Goal: Task Accomplishment & Management: Manage account settings

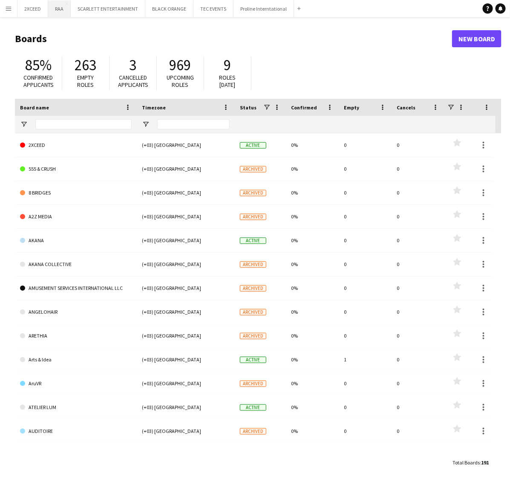
click at [60, 12] on button "RAA Close" at bounding box center [59, 8] width 23 height 17
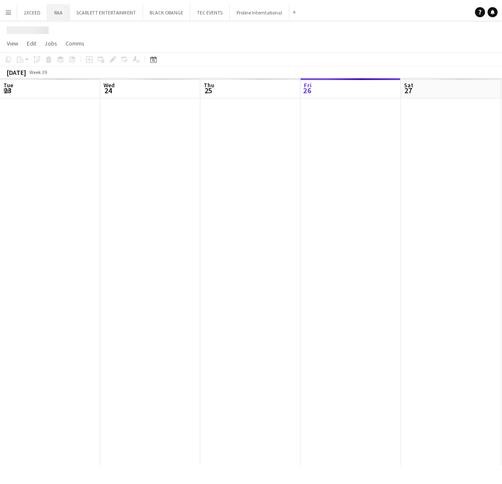
scroll to position [0, 203]
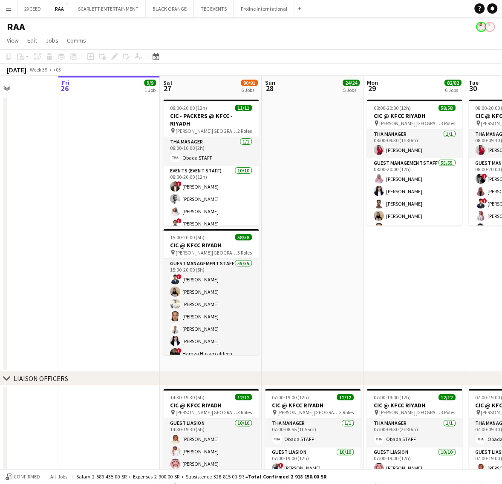
drag, startPoint x: 370, startPoint y: 309, endPoint x: 324, endPoint y: 299, distance: 46.6
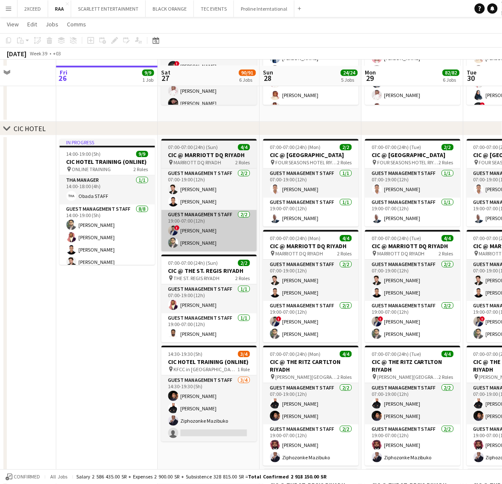
scroll to position [426, 0]
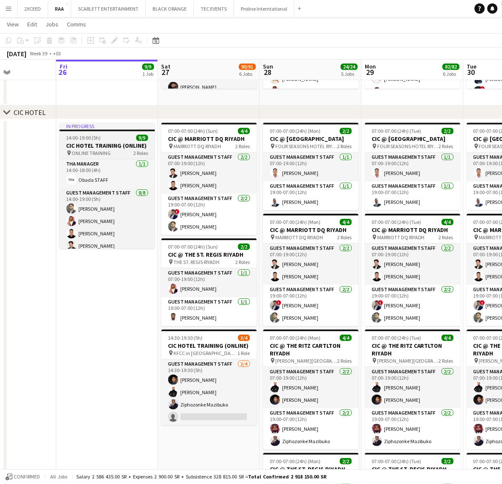
click at [121, 150] on div "pin ONLINE TRAINING 2 Roles" at bounding box center [107, 153] width 95 height 7
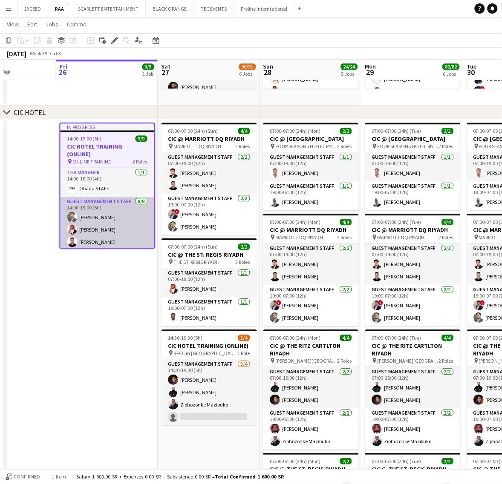
click at [101, 210] on app-card-role "Guest Management Staff [DATE] 14:00-19:00 (5h) [PERSON_NAME] [PERSON_NAME] [PER…" at bounding box center [107, 254] width 94 height 115
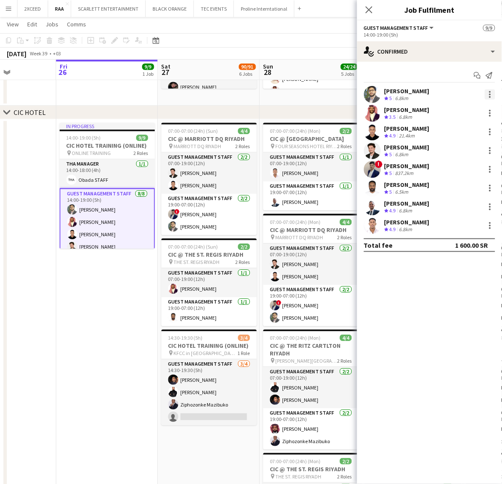
click at [485, 94] on div at bounding box center [490, 94] width 10 height 10
click at [440, 312] on div at bounding box center [251, 242] width 502 height 484
click at [6, 7] on app-icon "Menu" at bounding box center [8, 8] width 7 height 7
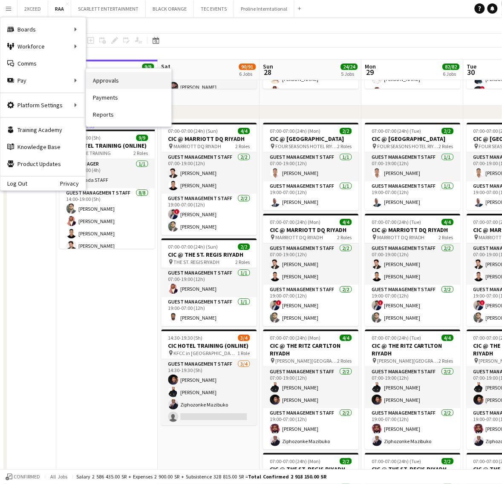
click at [126, 84] on link "Approvals" at bounding box center [128, 80] width 85 height 17
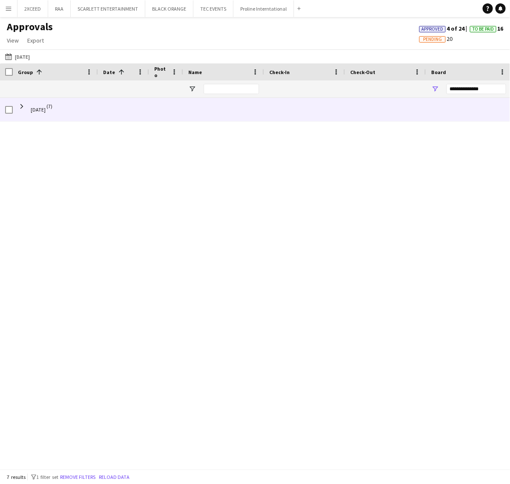
click at [46, 109] on span "[DATE]" at bounding box center [38, 110] width 15 height 24
click at [20, 105] on span at bounding box center [22, 107] width 8 height 8
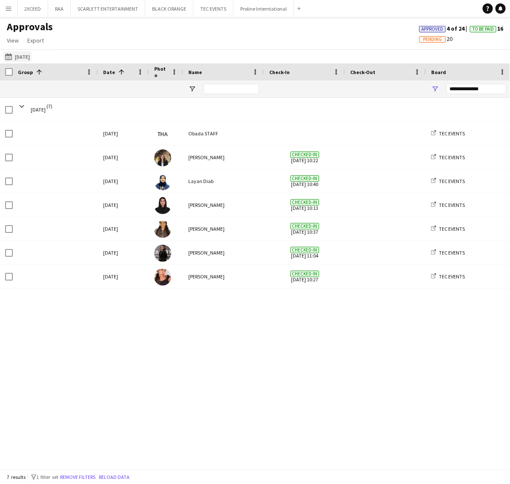
click at [25, 57] on button "[DATE] [DATE]" at bounding box center [17, 57] width 28 height 10
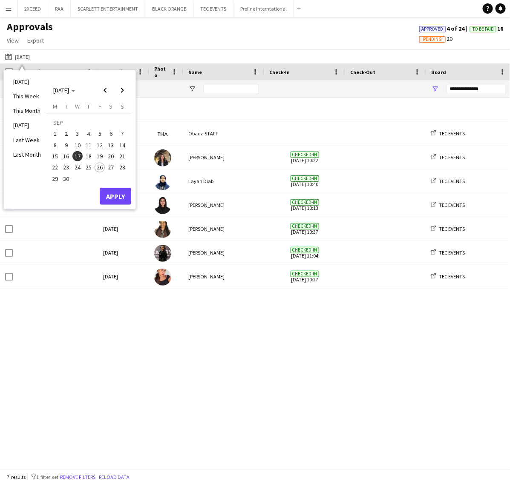
click at [97, 165] on span "26" at bounding box center [100, 168] width 10 height 10
click at [120, 193] on button "Apply" at bounding box center [116, 196] width 32 height 17
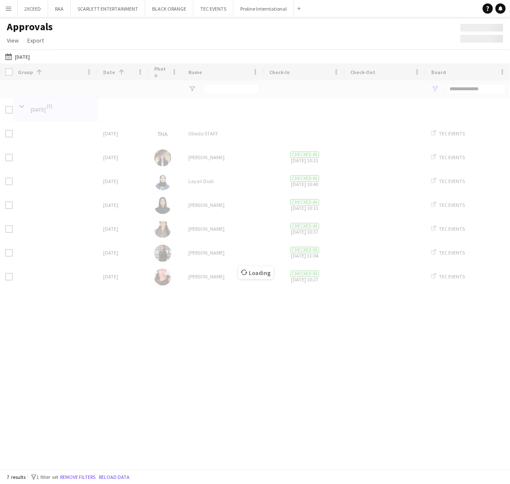
type input "***"
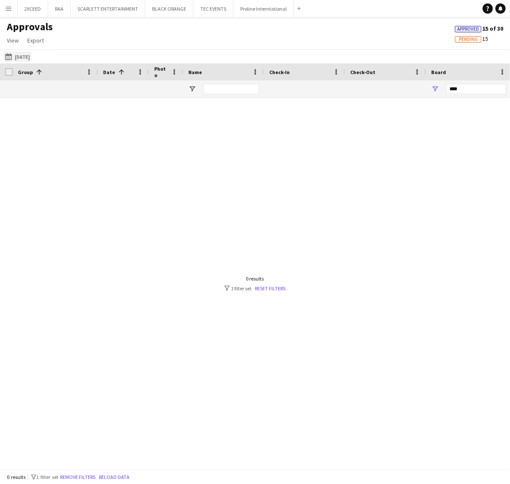
click at [9, 55] on app-icon "[DATE]" at bounding box center [10, 56] width 10 height 7
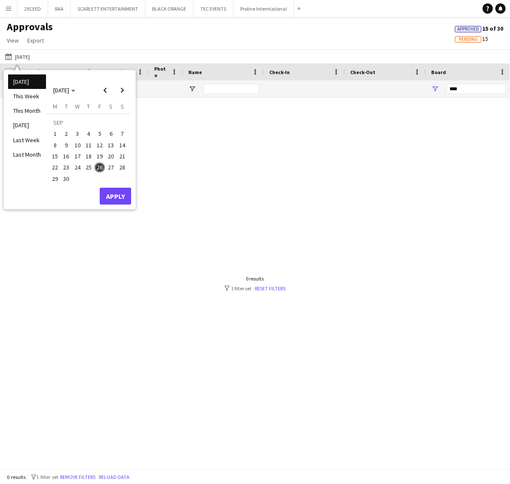
click at [9, 13] on button "Menu" at bounding box center [8, 8] width 17 height 17
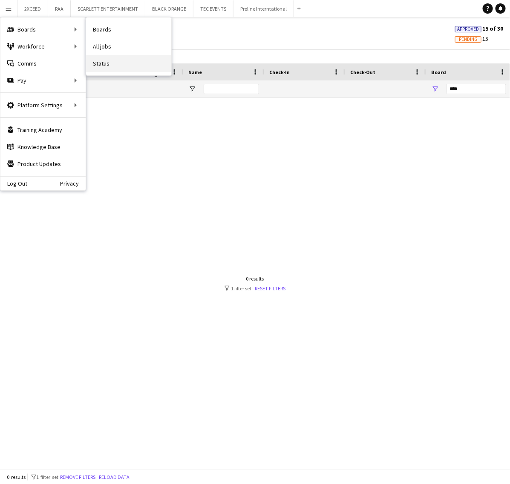
click at [109, 60] on link "Status" at bounding box center [128, 63] width 85 height 17
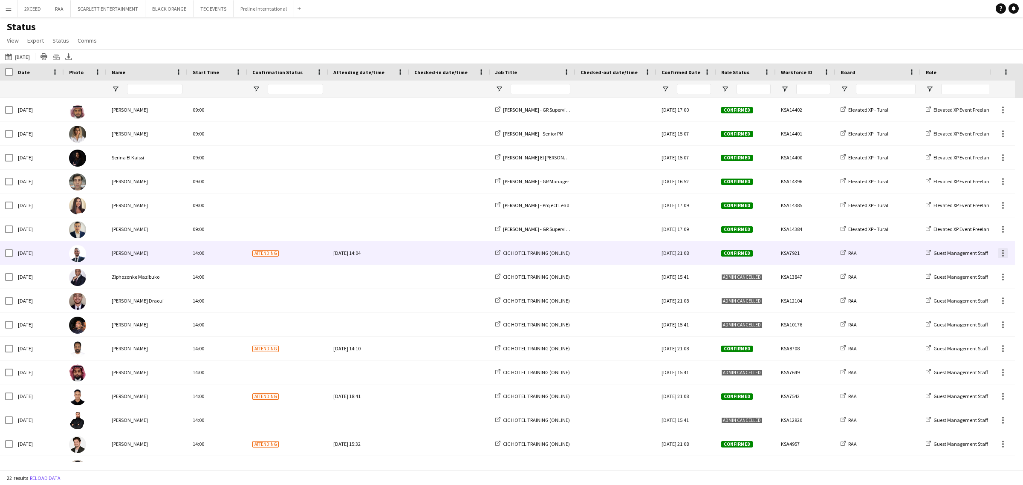
click at [510, 253] on div at bounding box center [1002, 253] width 10 height 10
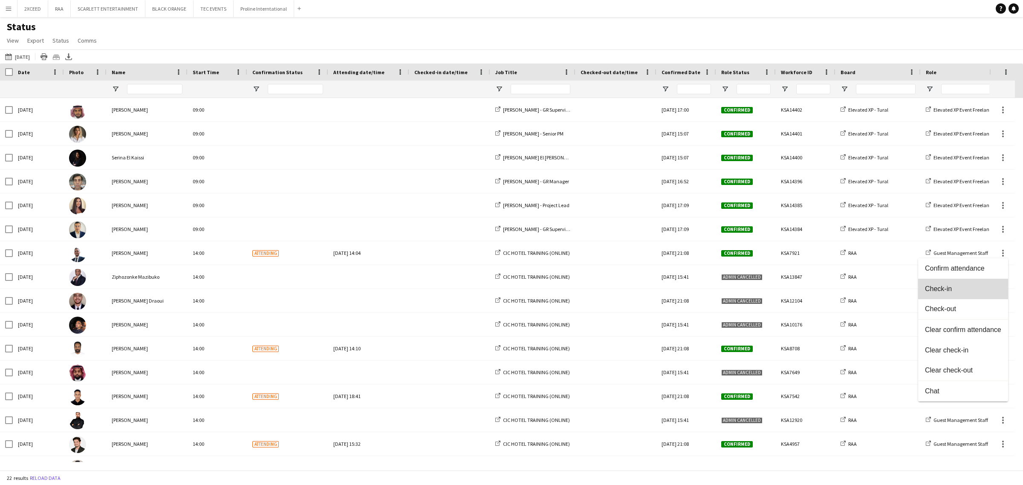
click at [510, 285] on span "Check-in" at bounding box center [963, 289] width 76 height 8
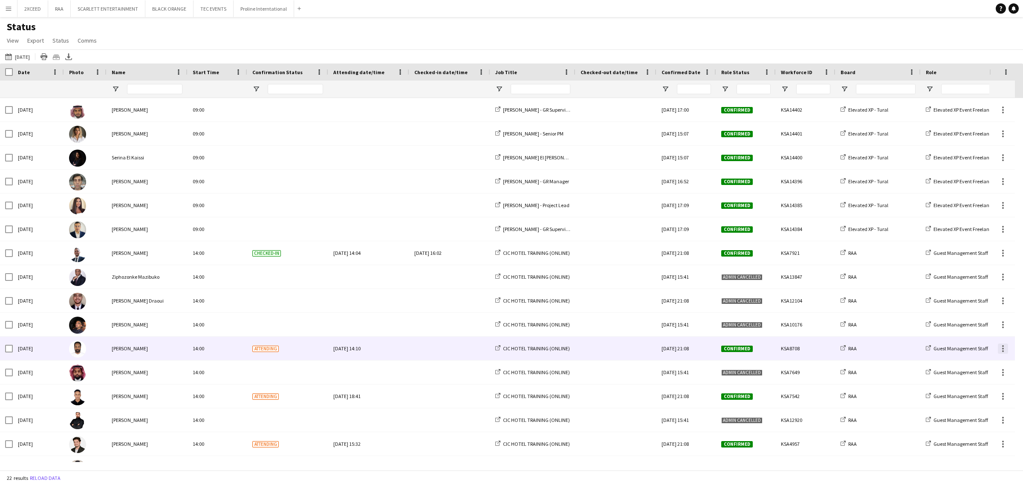
click at [510, 348] on div at bounding box center [1002, 348] width 10 height 10
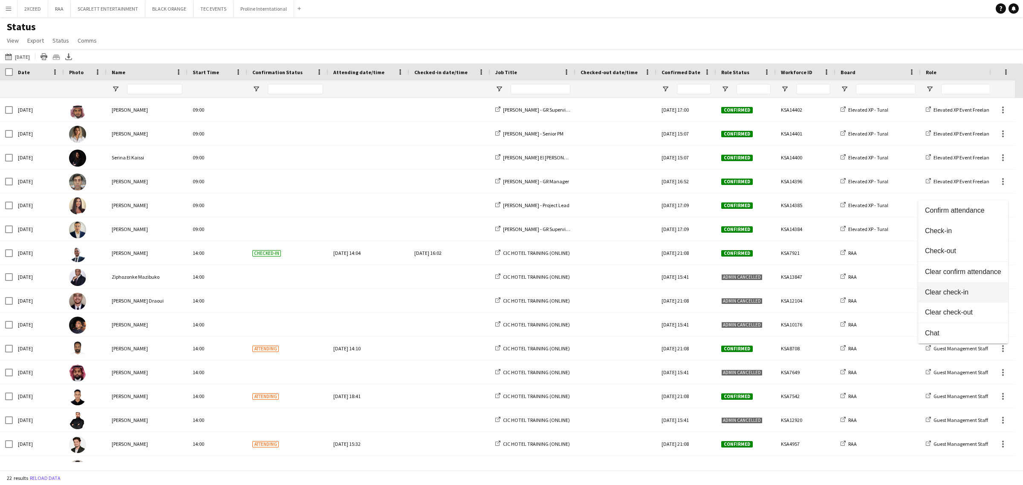
click at [510, 299] on button "Clear check-in" at bounding box center [963, 292] width 90 height 20
click at [498, 89] on span "Open Filter Menu" at bounding box center [499, 89] width 8 height 8
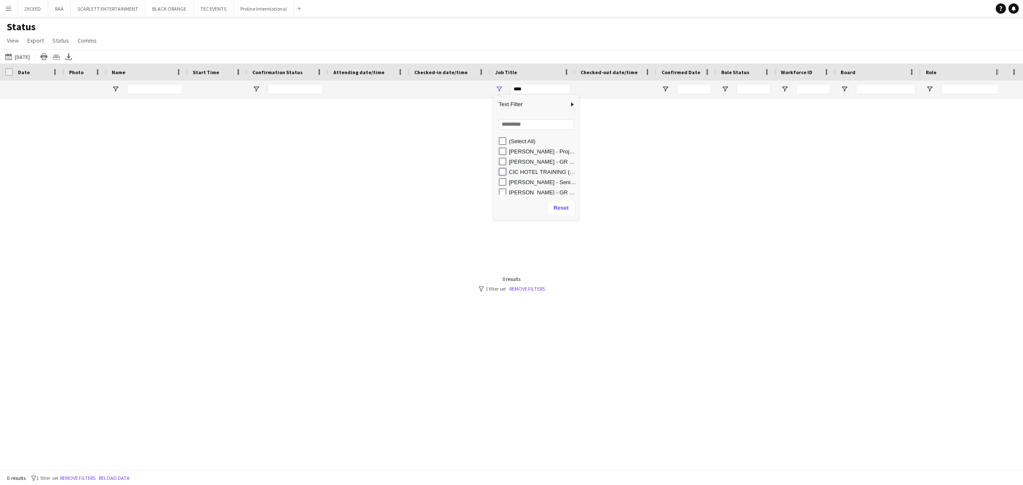
type input "**********"
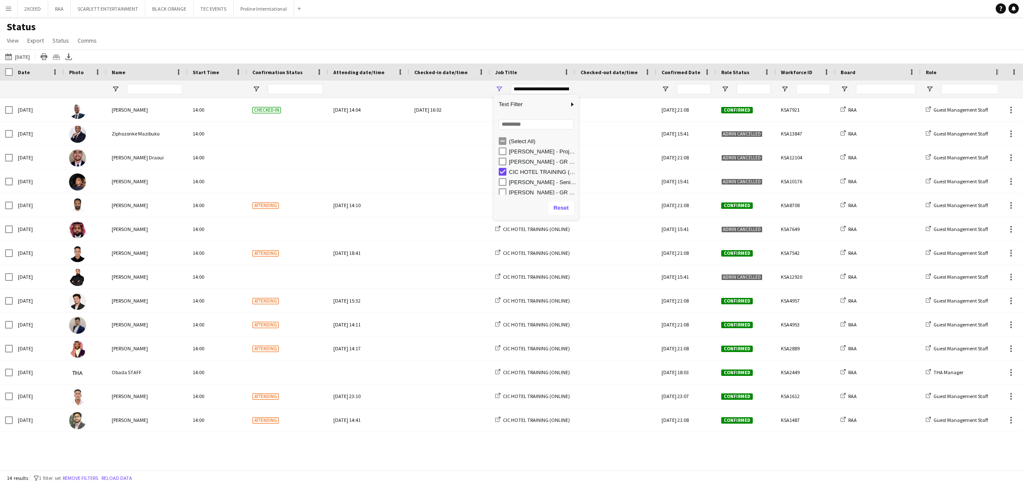
click at [451, 37] on div "Status View Views Default view New view Update view Delete view Edit name Custo…" at bounding box center [511, 34] width 1023 height 29
click at [510, 87] on span "Open Filter Menu" at bounding box center [725, 89] width 8 height 8
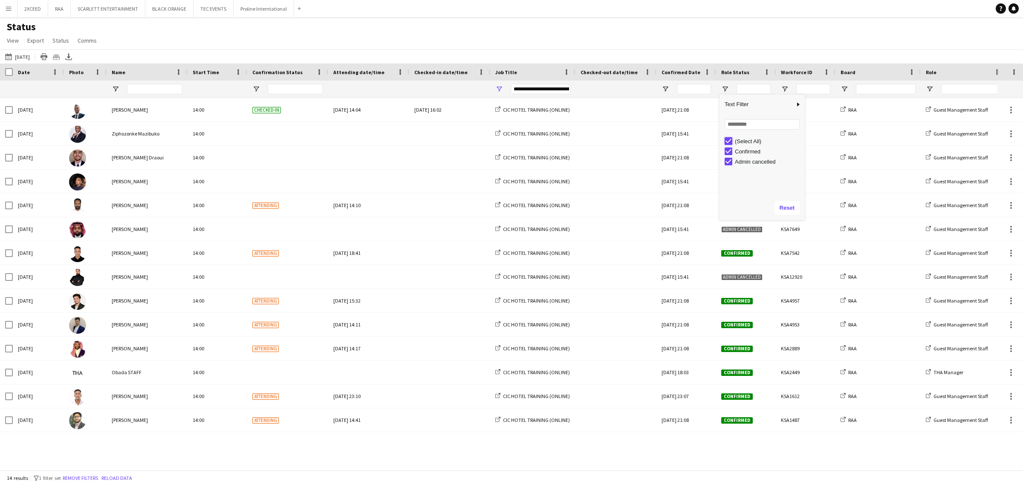
type input "***"
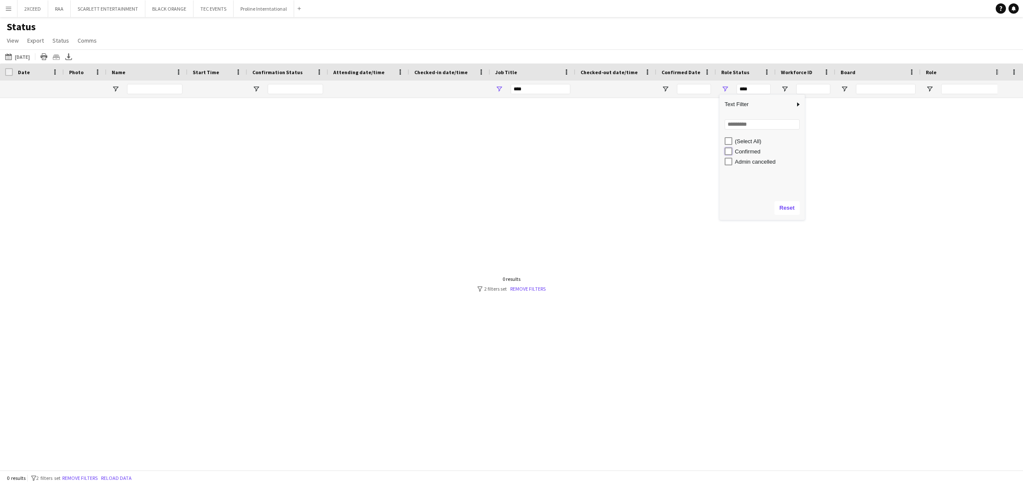
type input "**********"
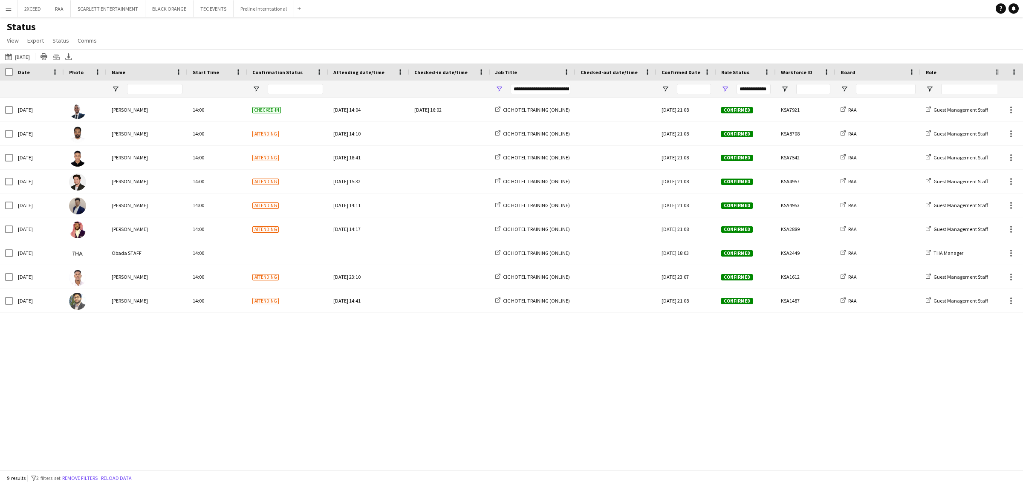
click at [510, 52] on div "[DATE] to [DATE] [DATE] [DATE] This Week This Month [DATE] Last Week Last Month…" at bounding box center [511, 56] width 1023 height 14
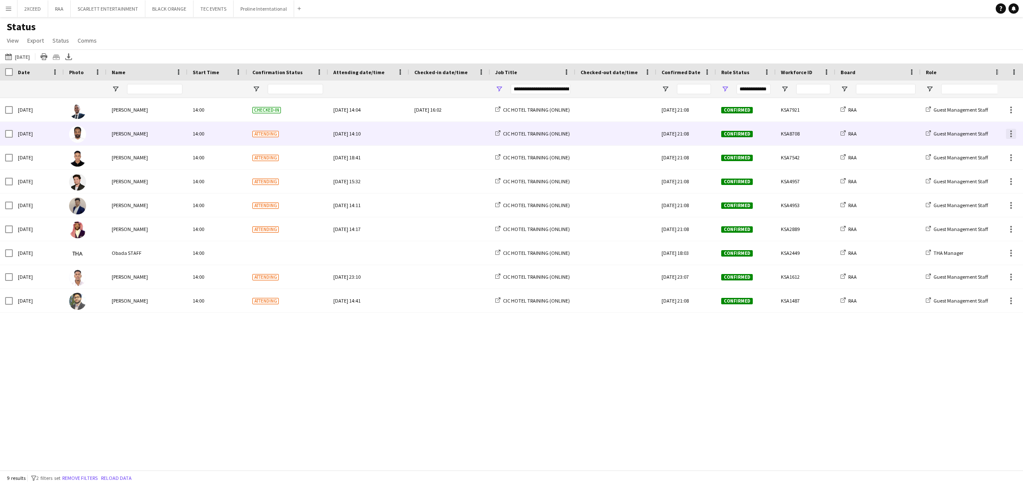
click at [510, 135] on div at bounding box center [1010, 134] width 10 height 10
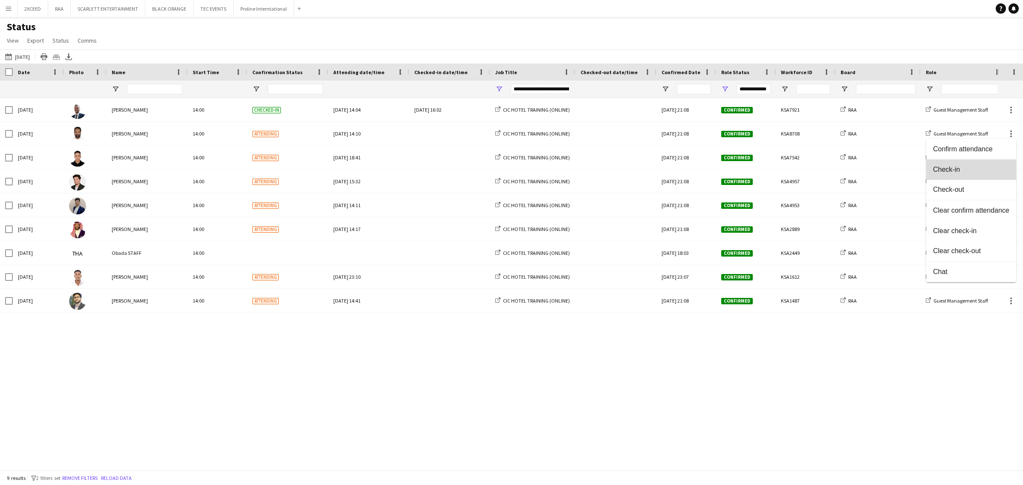
click at [510, 164] on button "Check-in" at bounding box center [971, 169] width 90 height 20
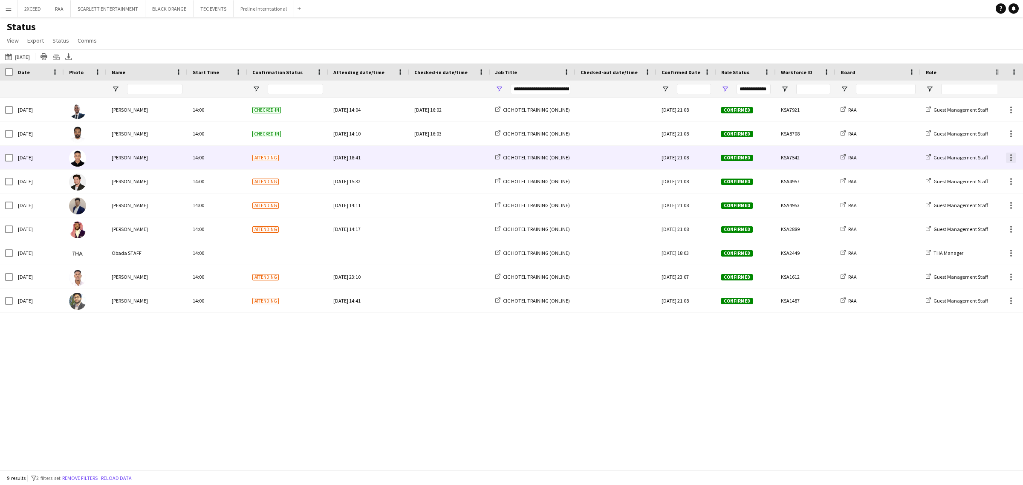
click at [510, 158] on div at bounding box center [1010, 158] width 10 height 10
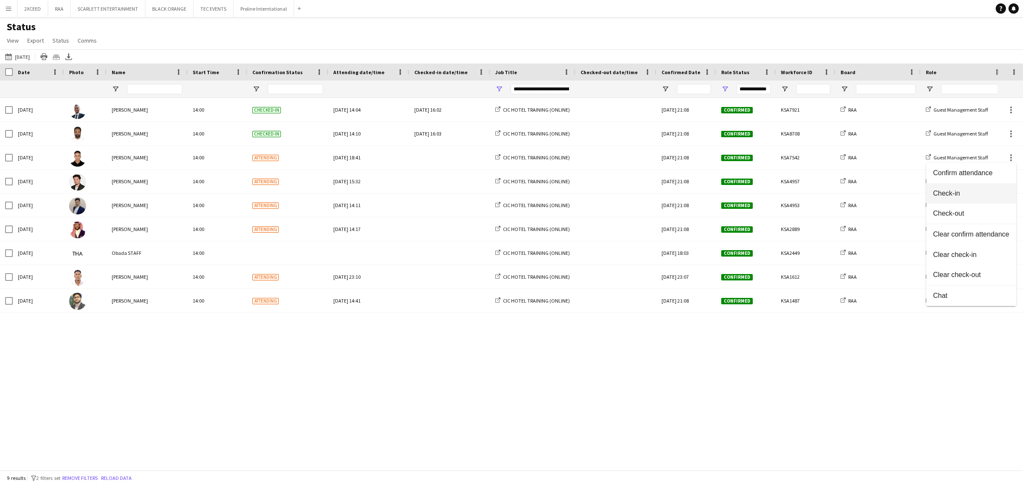
click at [510, 199] on button "Check-in" at bounding box center [971, 193] width 90 height 20
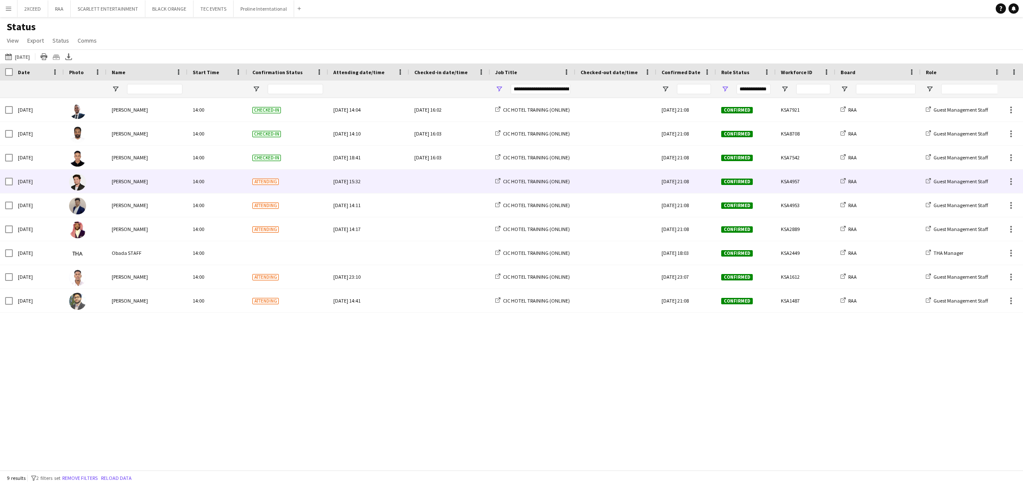
click at [510, 180] on div at bounding box center [1010, 181] width 26 height 23
click at [510, 184] on div at bounding box center [1010, 181] width 10 height 10
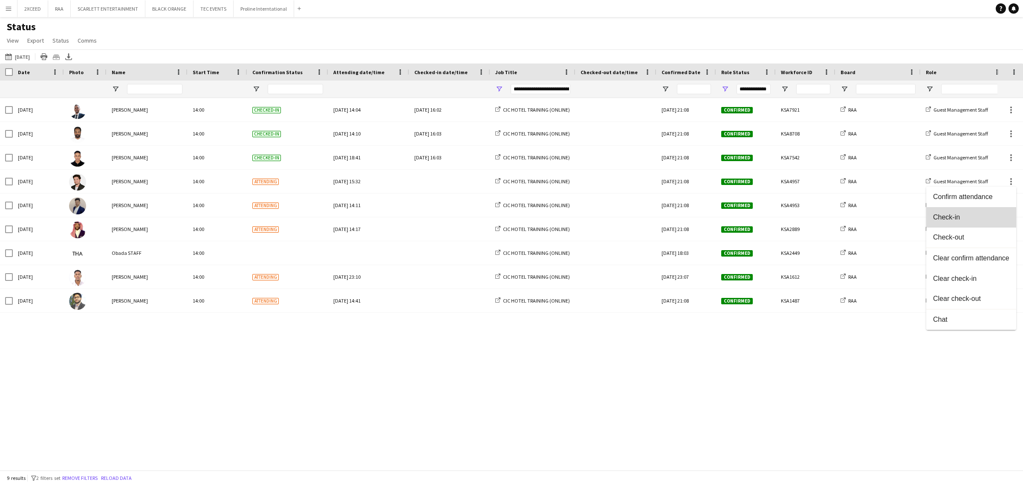
click at [510, 208] on button "Check-in" at bounding box center [971, 217] width 90 height 20
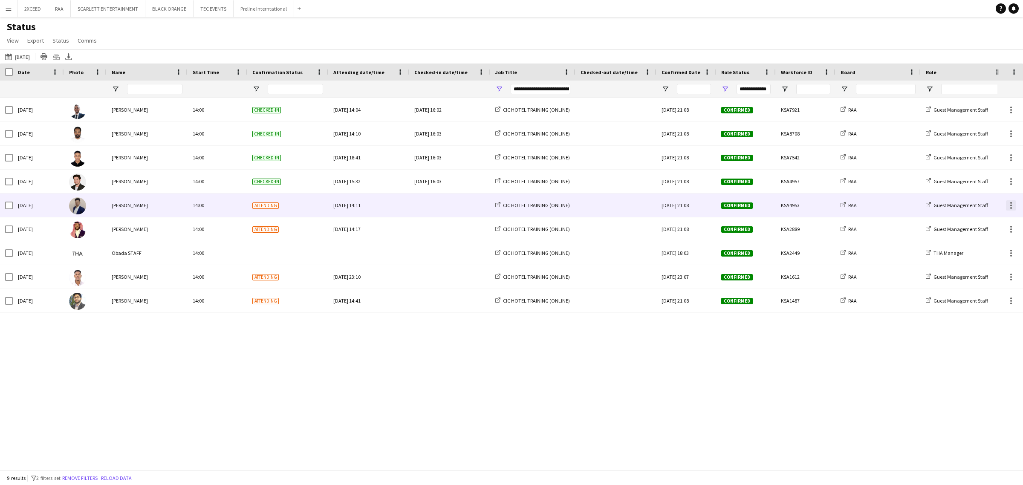
click at [510, 207] on div at bounding box center [1010, 205] width 10 height 10
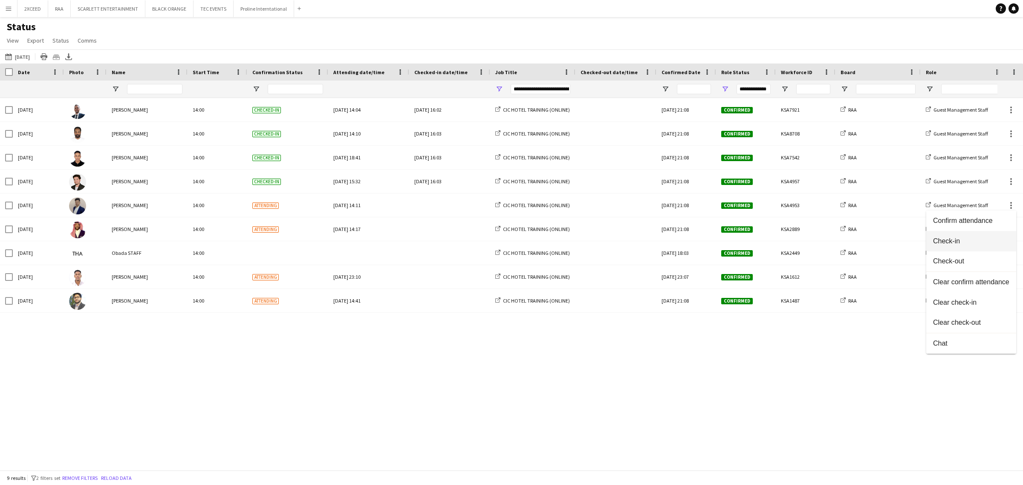
click at [510, 243] on span "Check-in" at bounding box center [971, 241] width 76 height 8
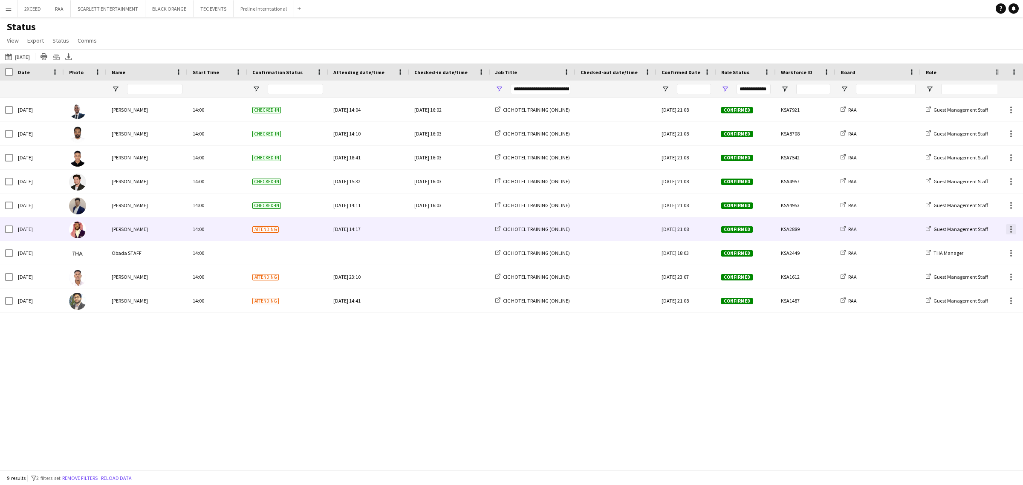
click at [510, 233] on div at bounding box center [1010, 229] width 10 height 10
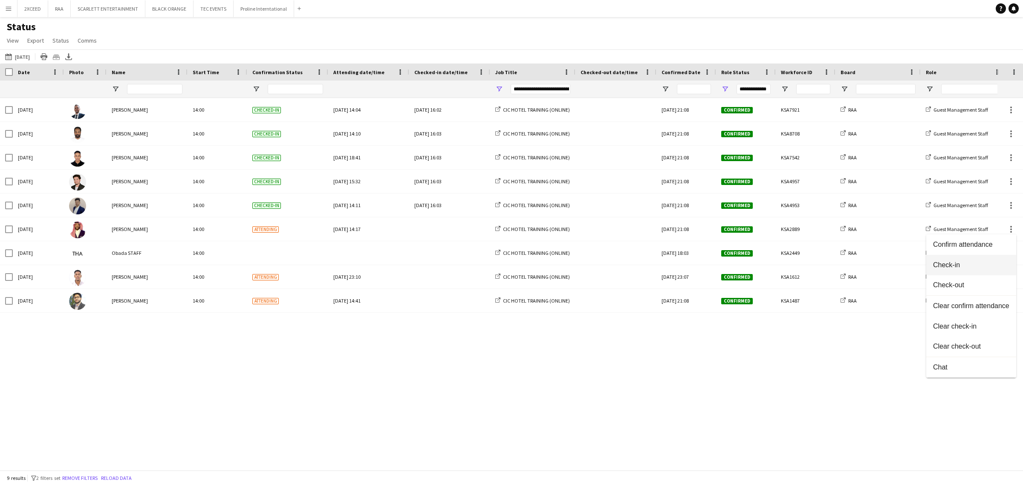
click at [510, 268] on span "Check-in" at bounding box center [971, 265] width 76 height 8
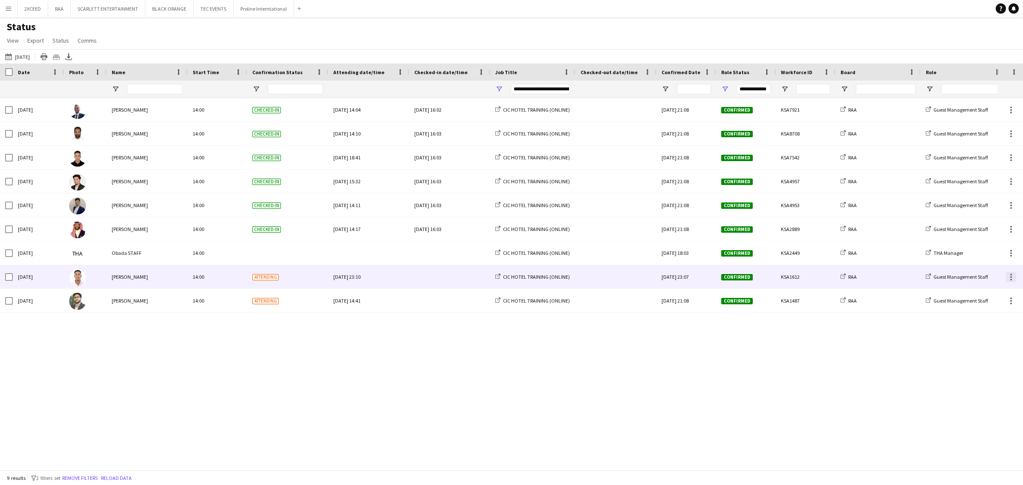
click at [510, 279] on div at bounding box center [1010, 277] width 10 height 10
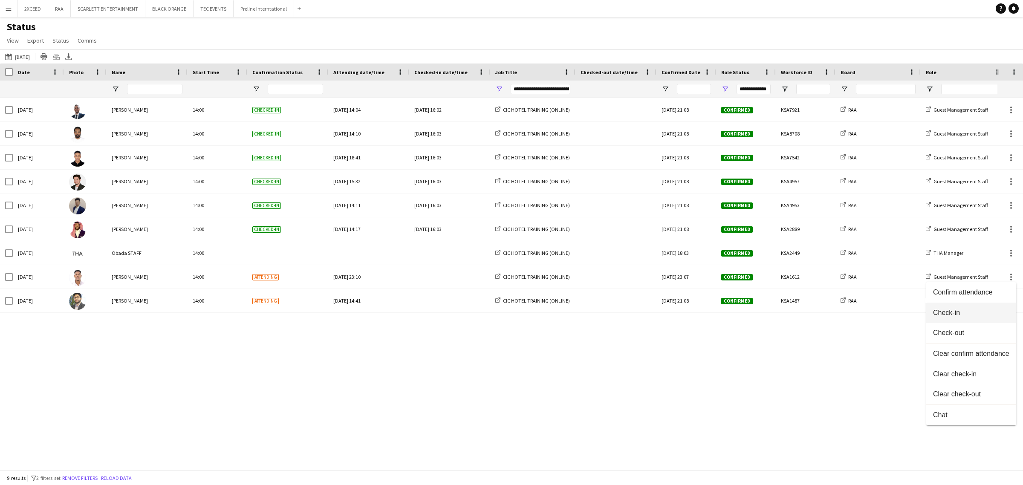
click at [510, 314] on span "Check-in" at bounding box center [971, 313] width 76 height 8
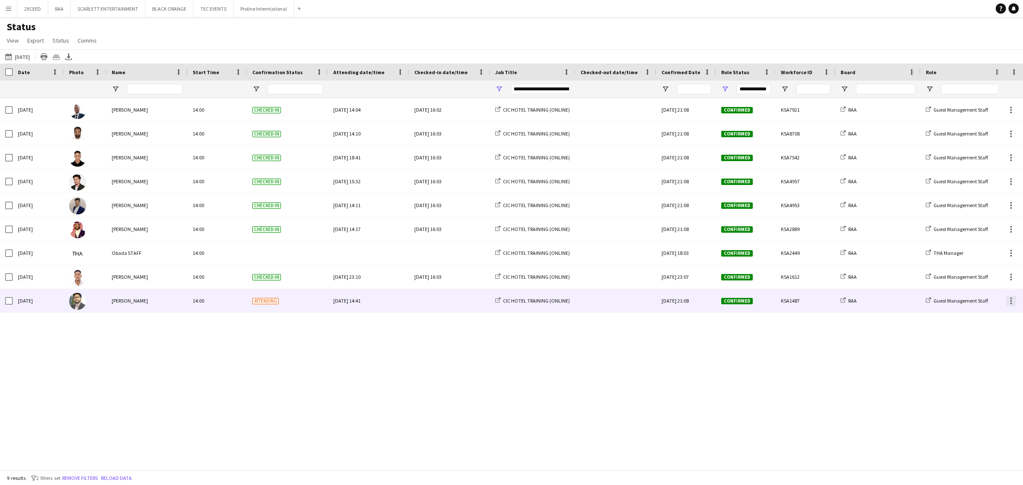
click at [510, 301] on div at bounding box center [1010, 301] width 10 height 10
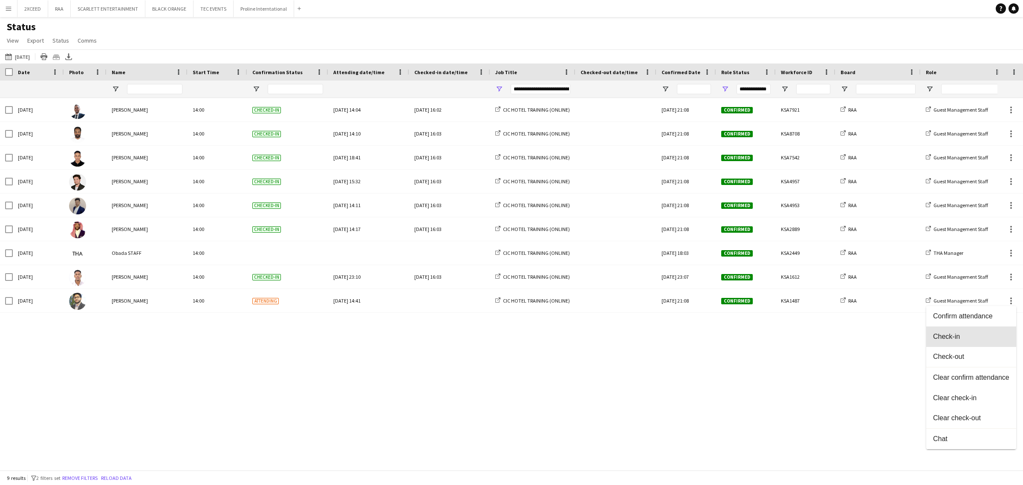
click at [510, 341] on button "Check-in" at bounding box center [971, 336] width 90 height 20
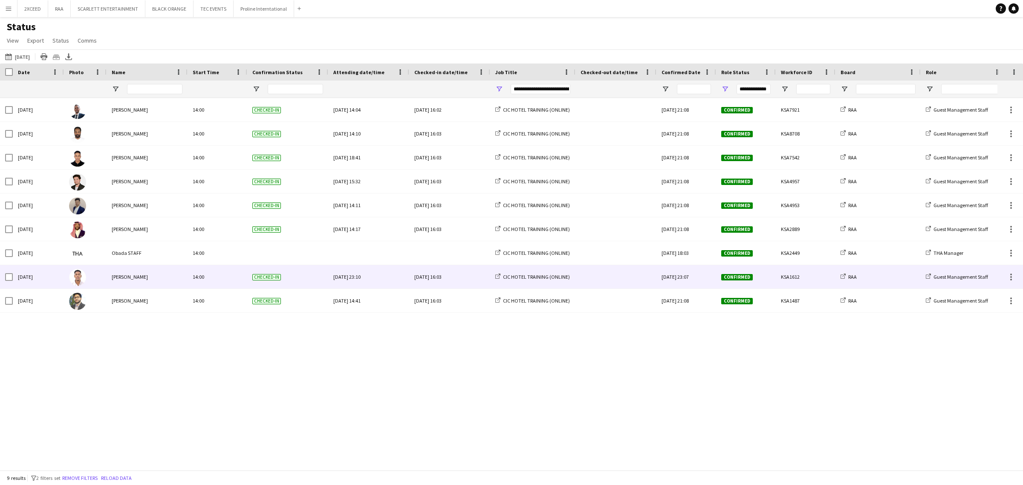
click at [182, 276] on div "[PERSON_NAME]" at bounding box center [147, 276] width 81 height 23
click at [80, 279] on img at bounding box center [77, 277] width 17 height 17
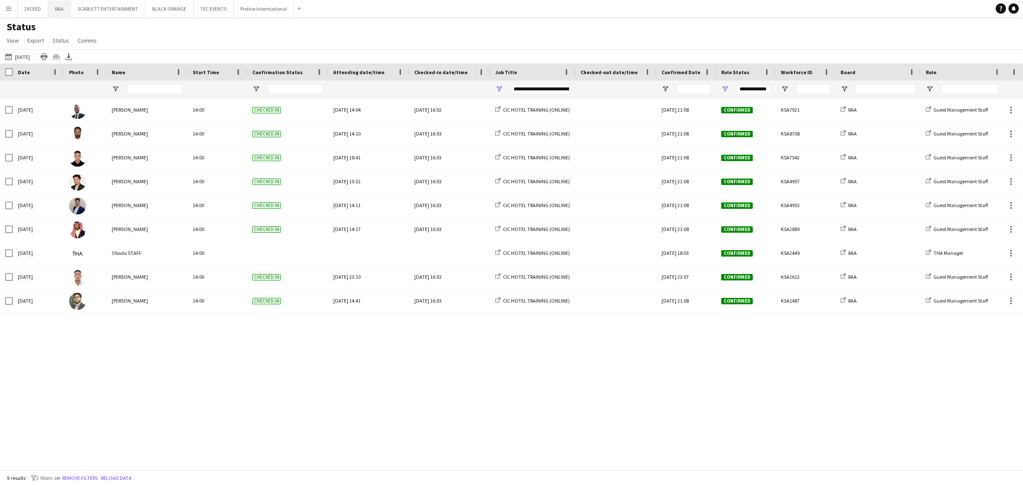
click at [58, 10] on button "RAA Close" at bounding box center [59, 8] width 23 height 17
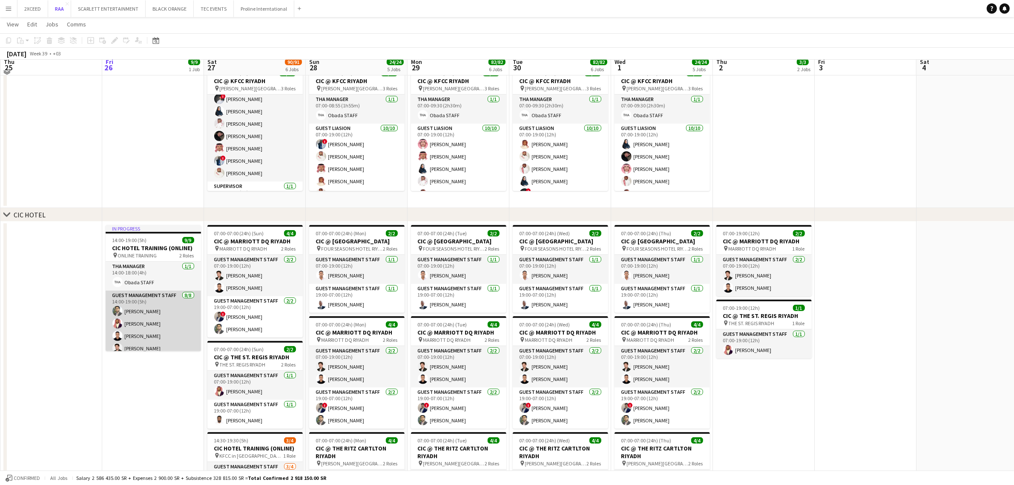
scroll to position [337, 0]
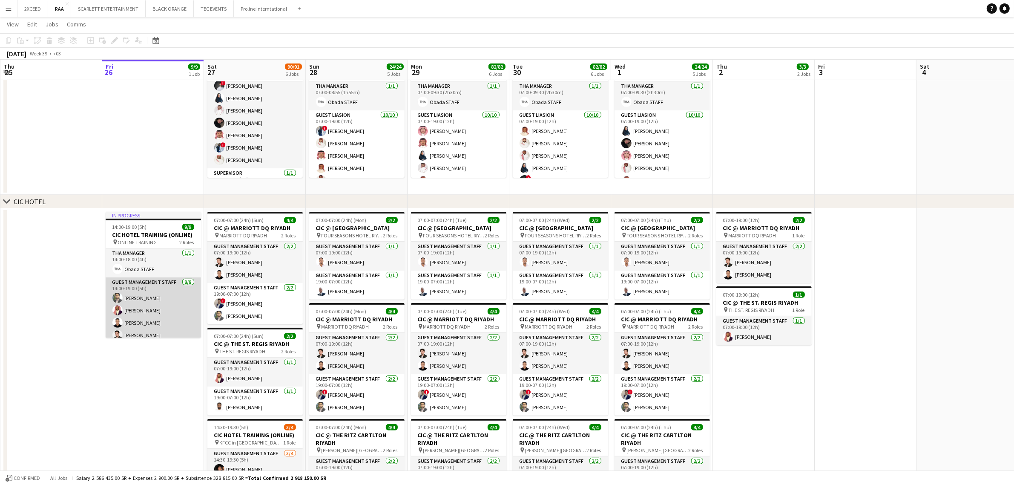
click at [150, 309] on app-card-role "Guest Management Staff [DATE] 14:00-19:00 (5h) [PERSON_NAME] [PERSON_NAME] [PER…" at bounding box center [153, 334] width 95 height 115
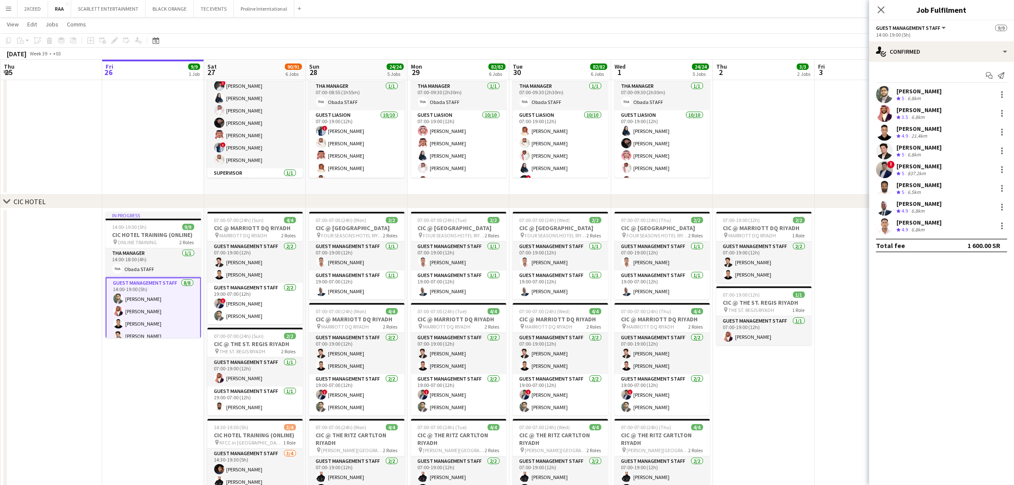
click at [510, 224] on div "[PERSON_NAME]" at bounding box center [919, 223] width 45 height 8
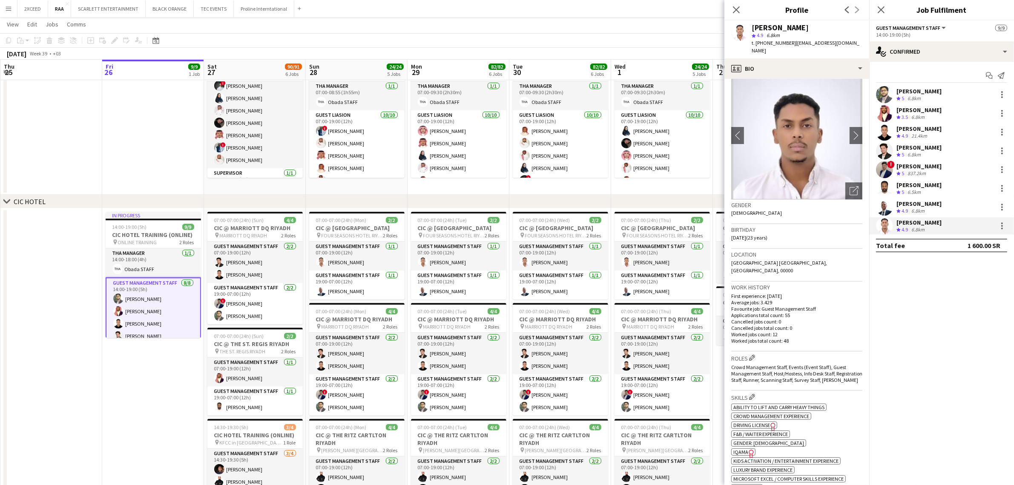
scroll to position [0, 0]
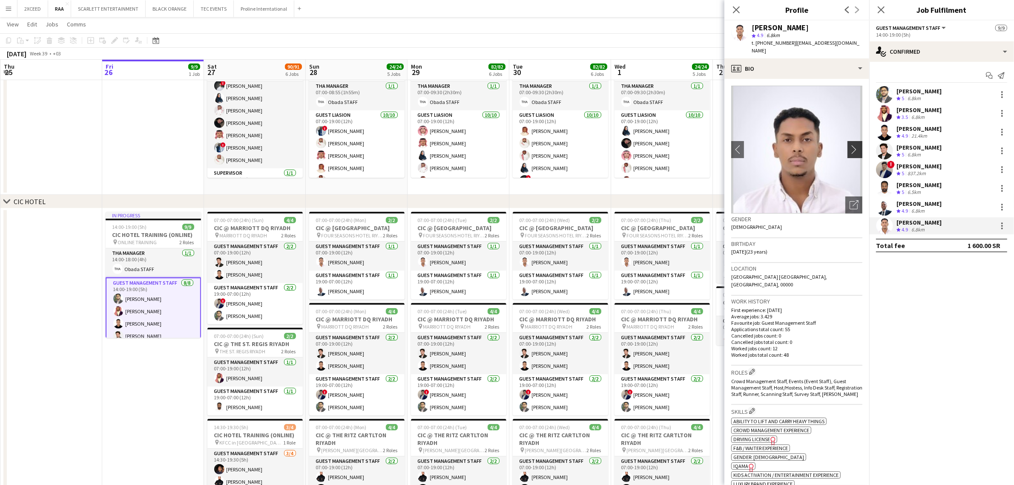
click at [510, 145] on app-icon "chevron-right" at bounding box center [856, 149] width 13 height 9
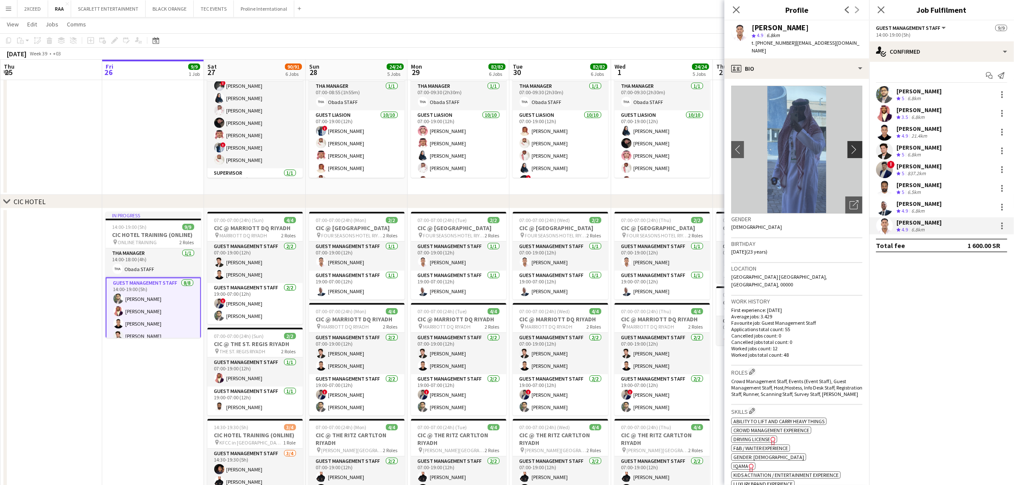
click at [510, 145] on app-icon "chevron-right" at bounding box center [856, 149] width 13 height 9
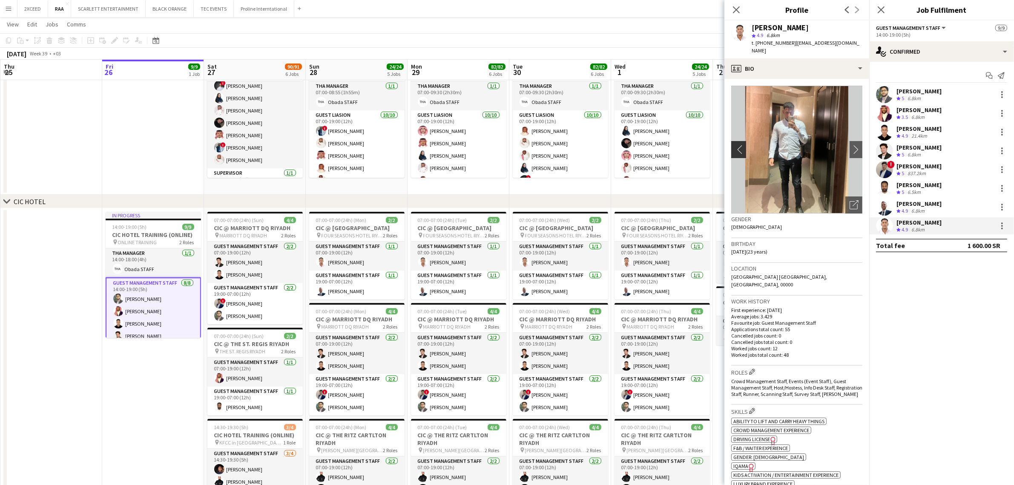
click at [510, 145] on app-icon "chevron-left" at bounding box center [738, 149] width 13 height 9
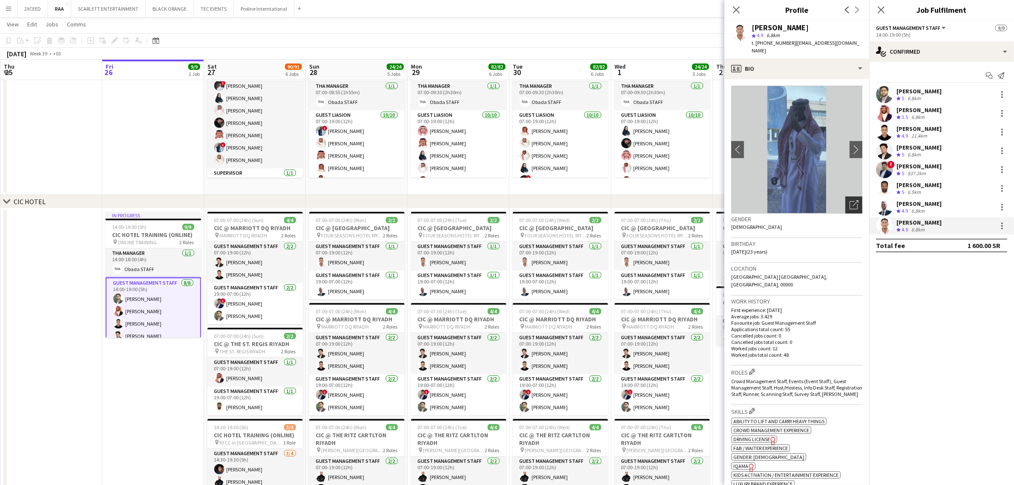
click at [510, 200] on icon "Open photos pop-in" at bounding box center [854, 204] width 9 height 9
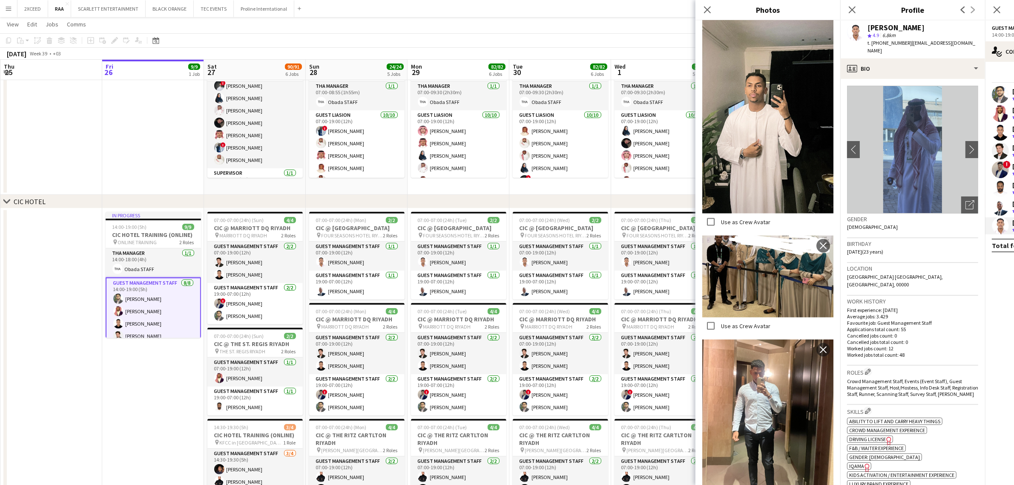
scroll to position [1509, 0]
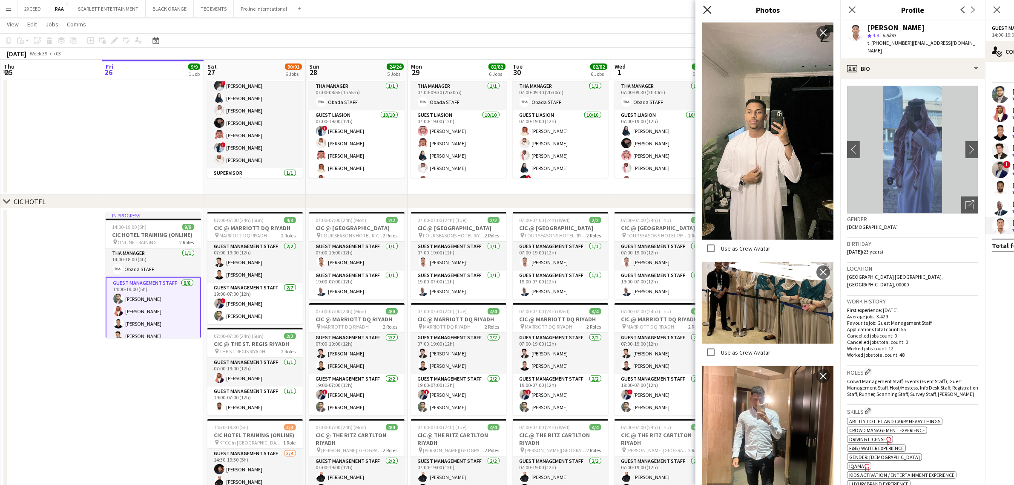
click at [510, 12] on icon "Close pop-in" at bounding box center [707, 10] width 8 height 8
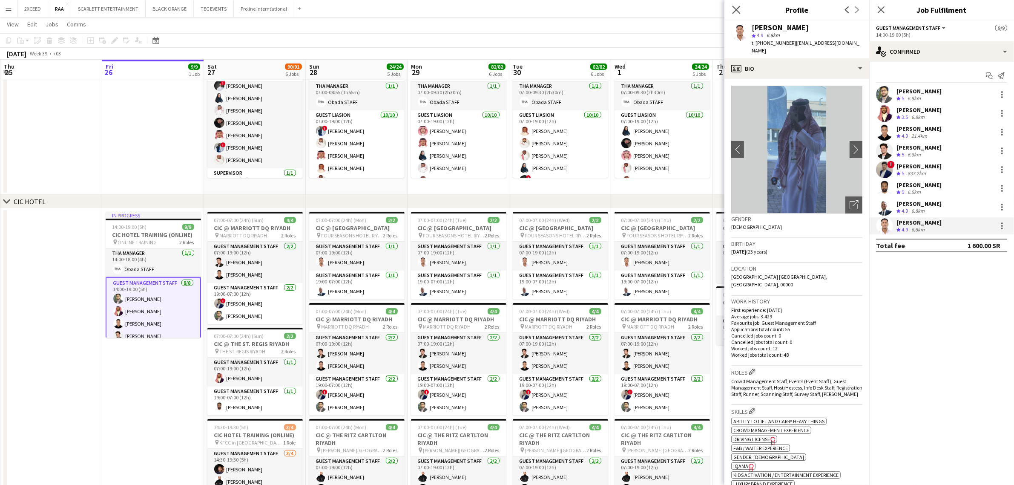
click at [510, 11] on app-icon "Close pop-in" at bounding box center [737, 10] width 12 height 12
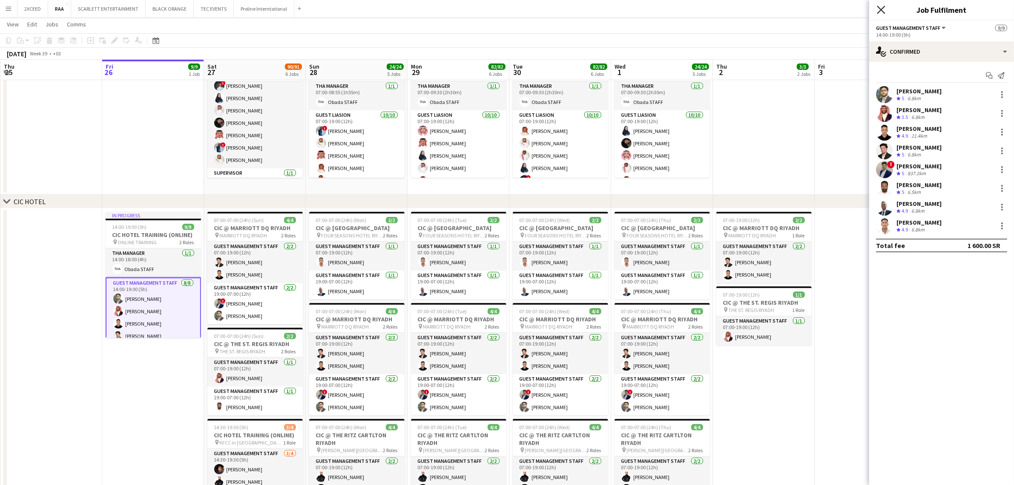
click at [510, 13] on icon "Close pop-in" at bounding box center [881, 10] width 8 height 8
